Goal: Find contact information: Find contact information

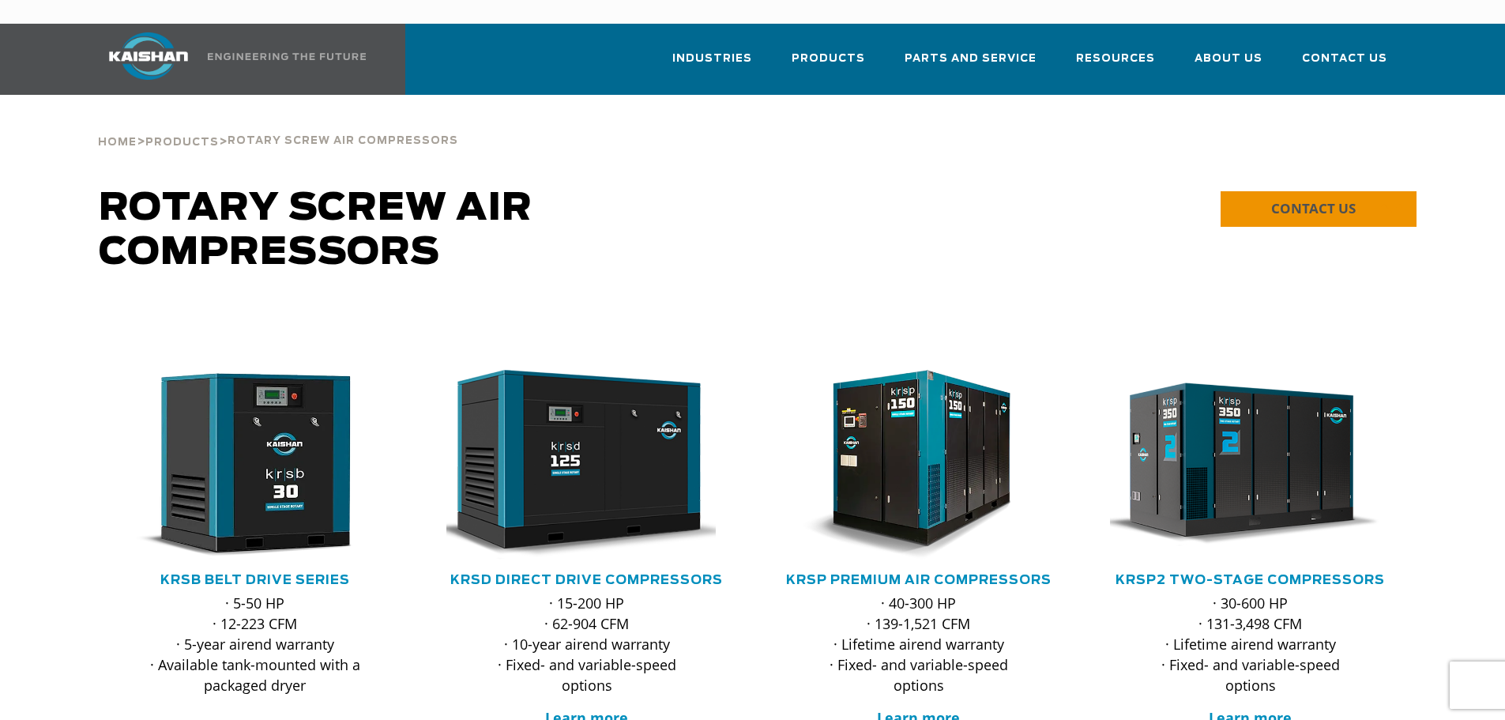
click at [1375, 191] on link "CONTACT US" at bounding box center [1319, 209] width 196 height 36
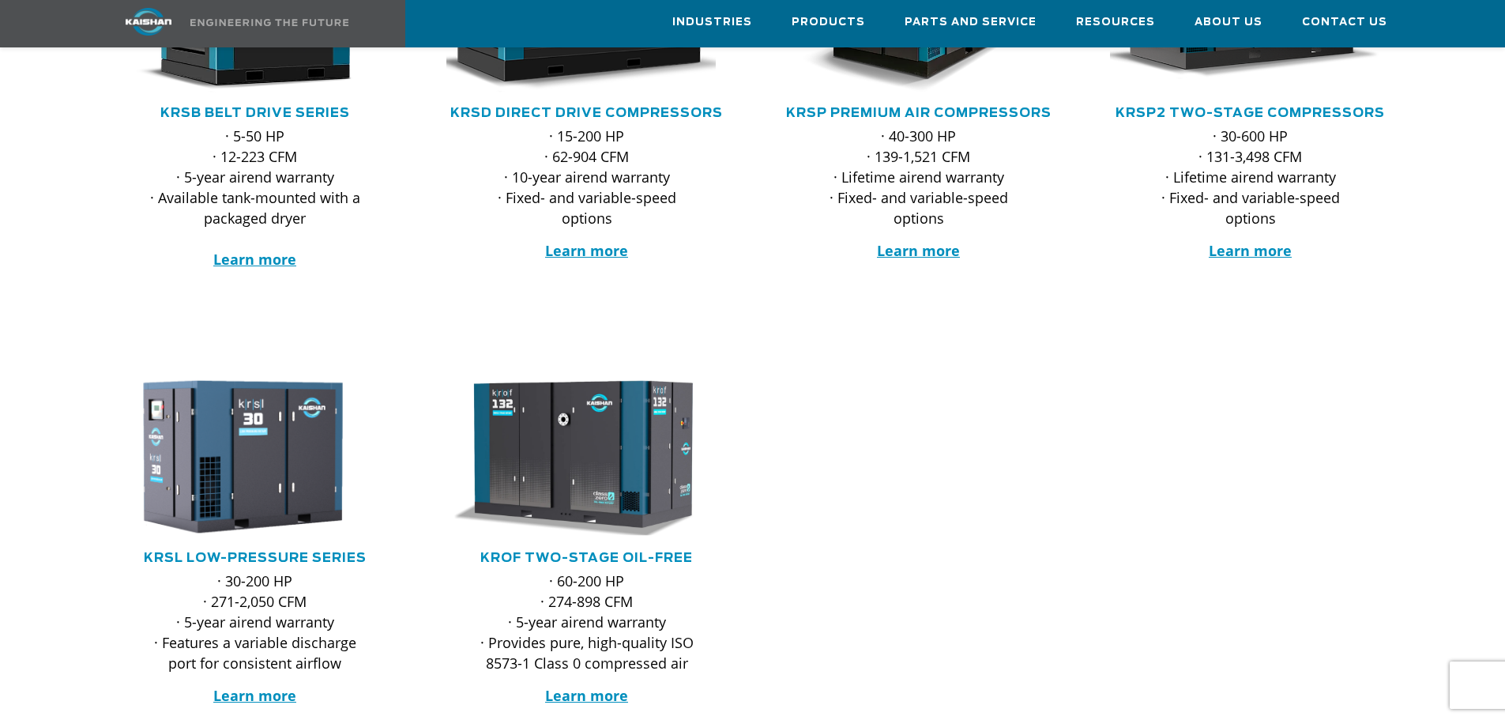
scroll to position [474, 0]
